Goal: Task Accomplishment & Management: Manage account settings

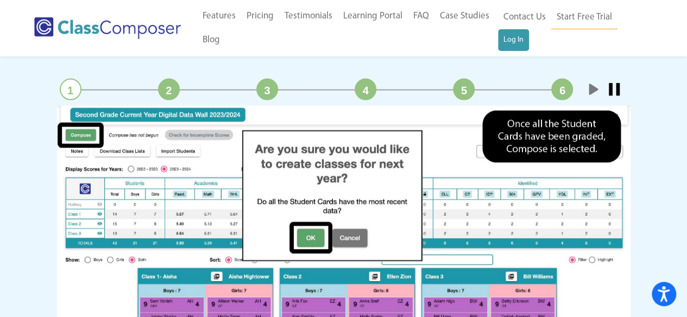
scroll to position [1554, 0]
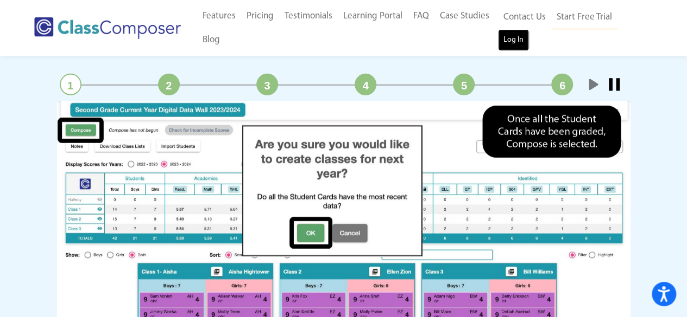
click at [518, 37] on link "Log In" at bounding box center [513, 40] width 31 height 22
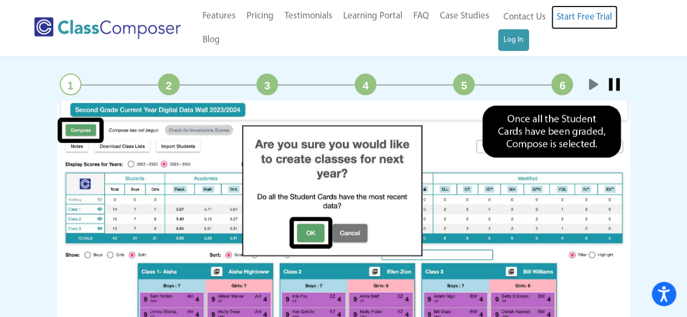
click at [600, 17] on link "Start Free Trial" at bounding box center [584, 17] width 66 height 24
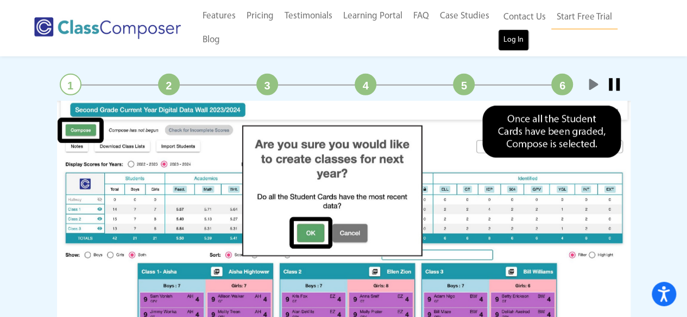
click at [509, 45] on link "Log In" at bounding box center [513, 40] width 31 height 22
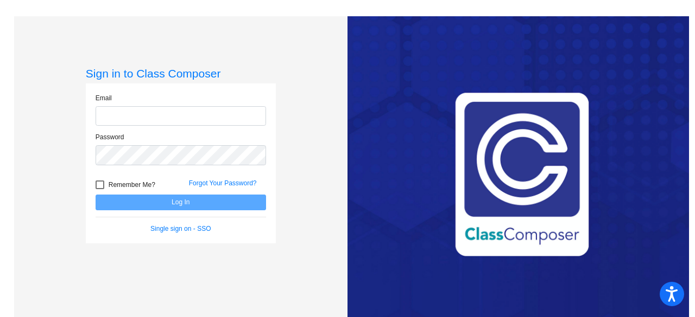
click at [176, 122] on input "email" at bounding box center [181, 116] width 170 height 20
type input "marisol.bermudez@hesperiausd.org"
click at [173, 229] on link "Single sign on - SSO" at bounding box center [180, 229] width 60 height 8
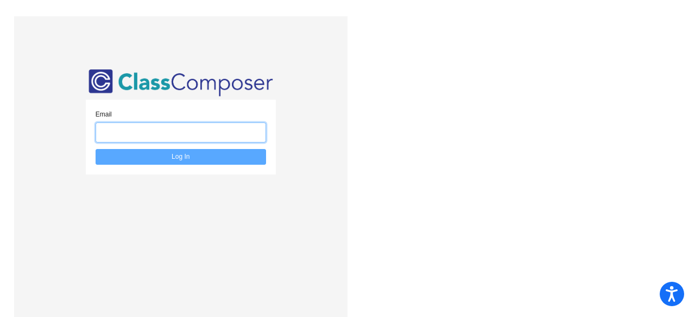
click at [177, 138] on input "email" at bounding box center [181, 133] width 170 height 20
type input "marisol.bermudez@hesperiausd.org"
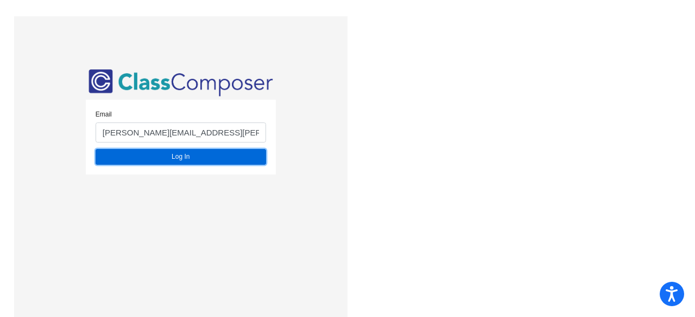
click at [175, 160] on button "Log In" at bounding box center [181, 157] width 170 height 16
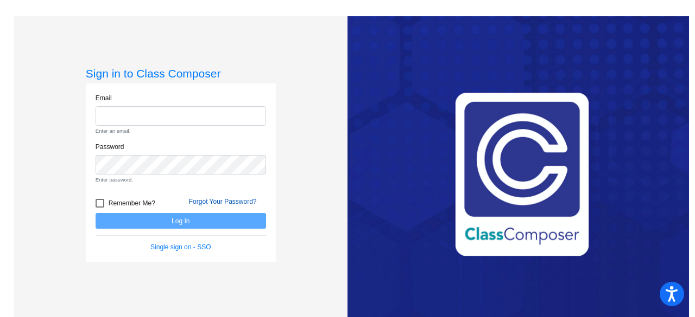
click at [228, 182] on form "Email Enter an email. Password Enter password. Remember Me? Forgot Your Passwor…" at bounding box center [181, 173] width 170 height 160
click at [226, 202] on link "Forgot Your Password?" at bounding box center [223, 202] width 68 height 8
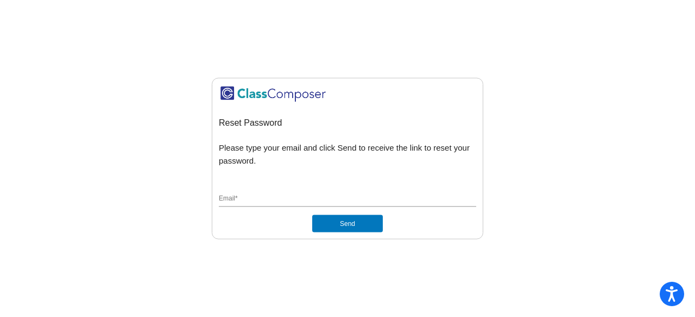
click at [250, 198] on input "Email *" at bounding box center [347, 200] width 257 height 10
type input "[PERSON_NAME][EMAIL_ADDRESS][PERSON_NAME][DOMAIN_NAME]"
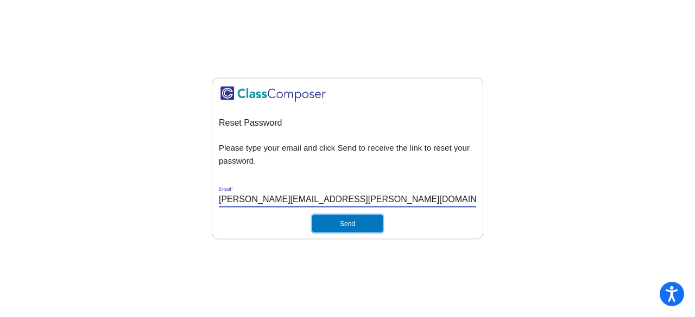
click at [331, 228] on button "Send" at bounding box center [347, 223] width 71 height 17
